Goal: Navigation & Orientation: Find specific page/section

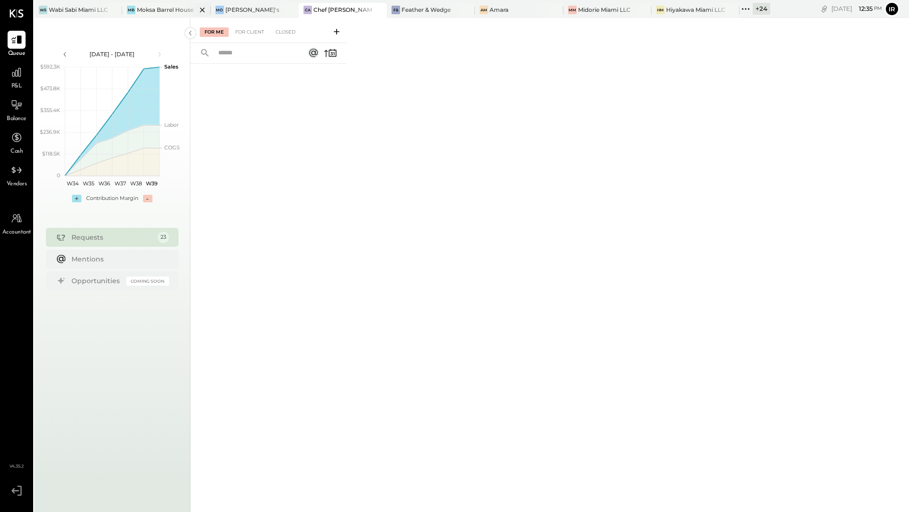
click at [161, 6] on div "Moksa Barrel House" at bounding box center [165, 10] width 57 height 8
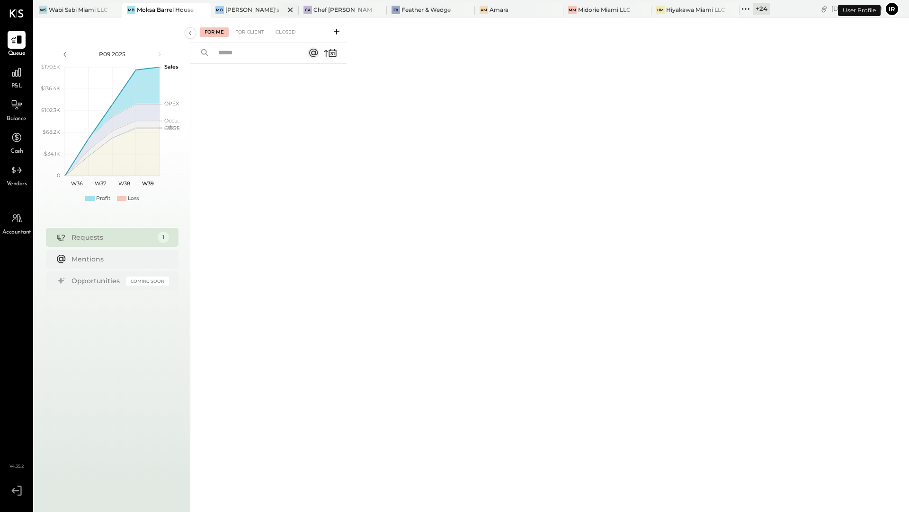
click at [246, 12] on div "[PERSON_NAME]'s" at bounding box center [248, 10] width 74 height 9
click at [327, 11] on div "Chef [PERSON_NAME]'s Vineyard Restaurant" at bounding box center [342, 10] width 59 height 8
click at [442, 9] on div at bounding box center [458, 10] width 33 height 14
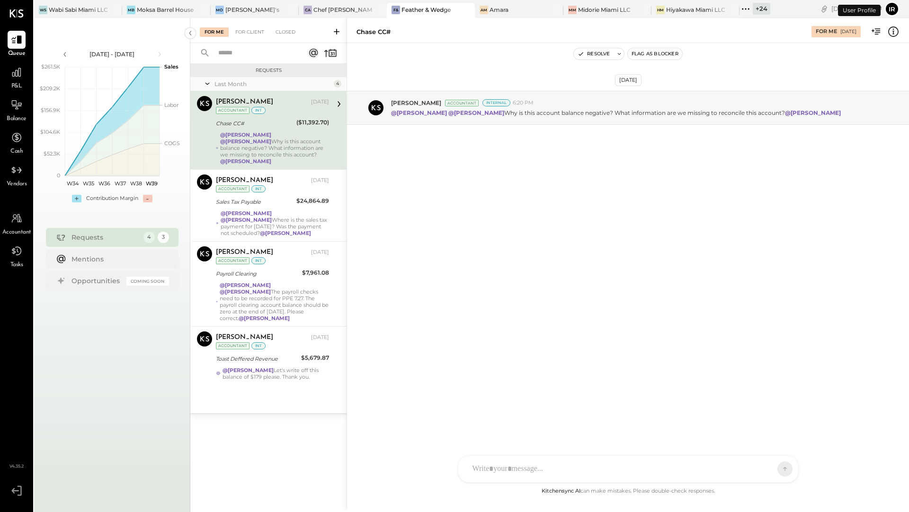
click at [752, 12] on div "+ 24" at bounding box center [761, 9] width 18 height 12
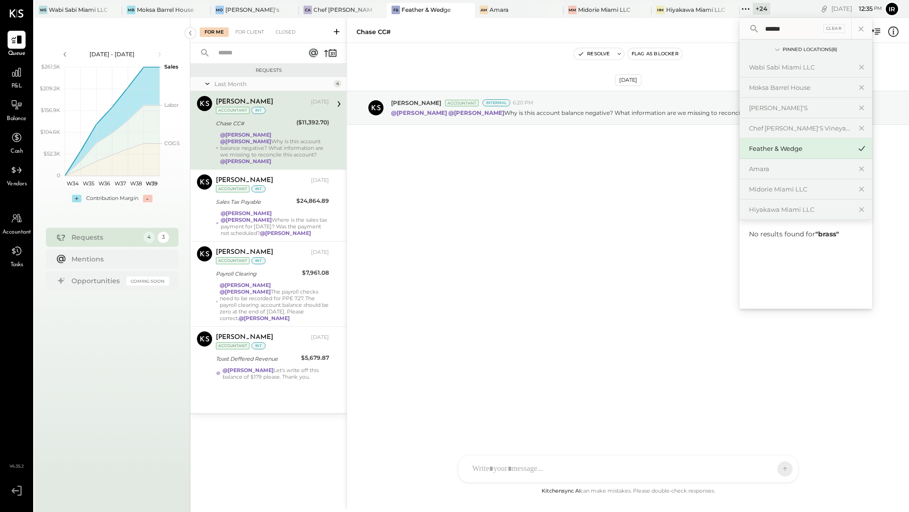
type input "*******"
click at [444, 221] on div "[DATE] [PERSON_NAME] Accountant Internal 6:20 PM @[PERSON_NAME] @[PERSON_NAME] …" at bounding box center [628, 264] width 562 height 443
